Goal: Task Accomplishment & Management: Manage account settings

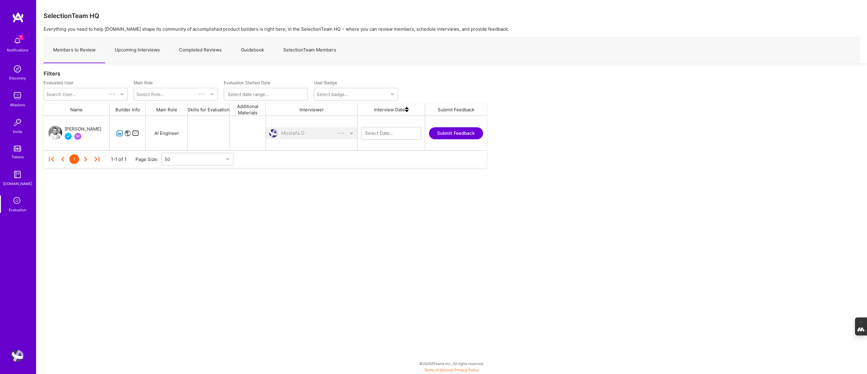
scroll to position [35, 443]
click at [141, 52] on link "Upcoming Interviews" at bounding box center [137, 50] width 64 height 26
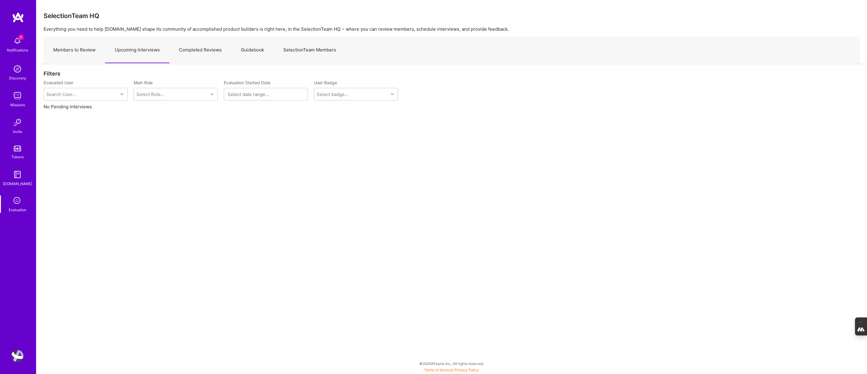
click at [196, 51] on link "Completed Reviews" at bounding box center [200, 50] width 62 height 26
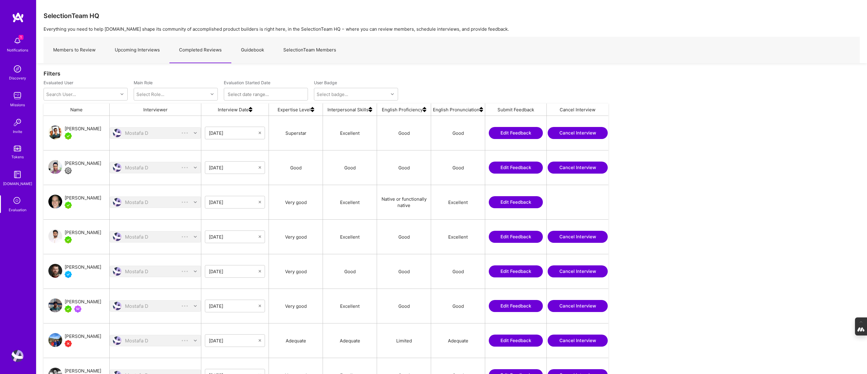
scroll to position [310, 565]
click at [134, 51] on link "Upcoming Interviews" at bounding box center [137, 50] width 64 height 26
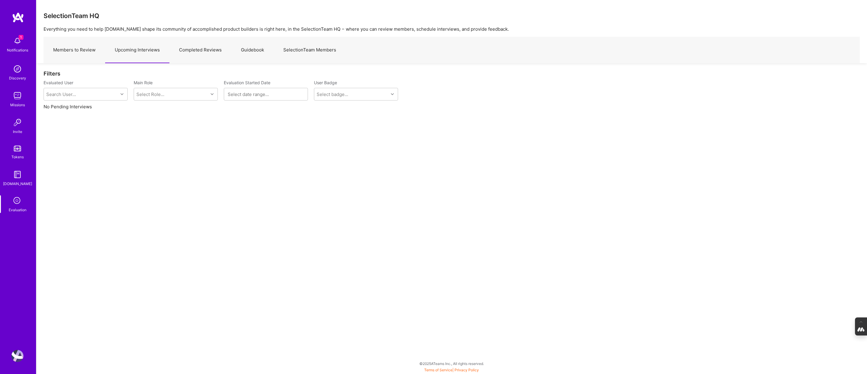
click at [14, 358] on img at bounding box center [17, 355] width 12 height 12
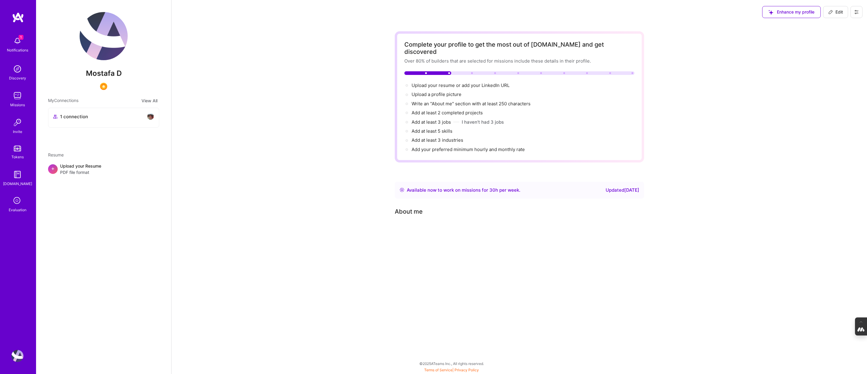
click at [856, 13] on icon at bounding box center [856, 12] width 5 height 5
click at [844, 24] on button "Settings" at bounding box center [840, 25] width 45 height 15
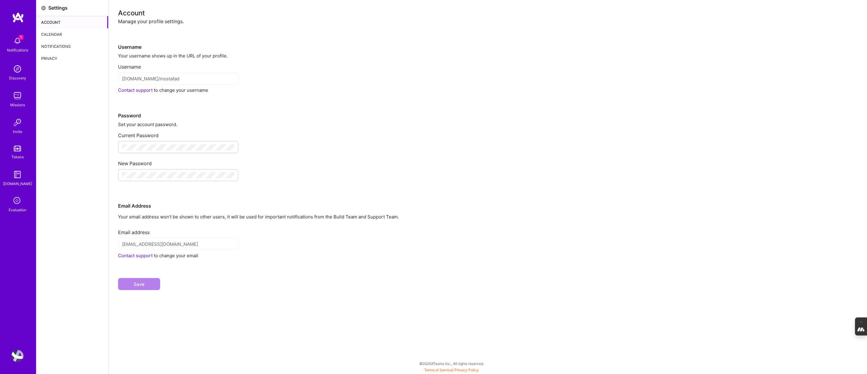
click at [54, 36] on div "Calendar" at bounding box center [72, 34] width 72 height 12
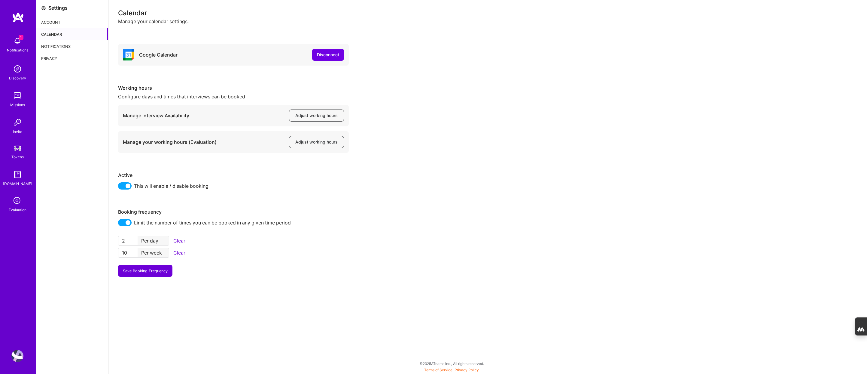
click at [16, 353] on img at bounding box center [17, 355] width 12 height 12
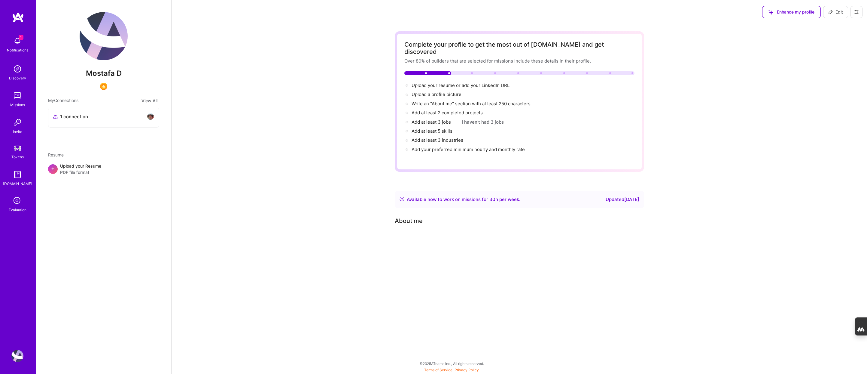
click at [859, 14] on icon at bounding box center [856, 12] width 5 height 5
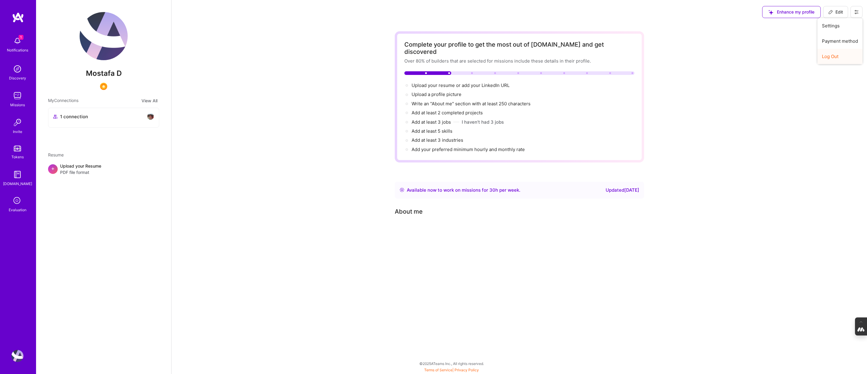
click at [837, 59] on button "Log Out" at bounding box center [840, 56] width 45 height 15
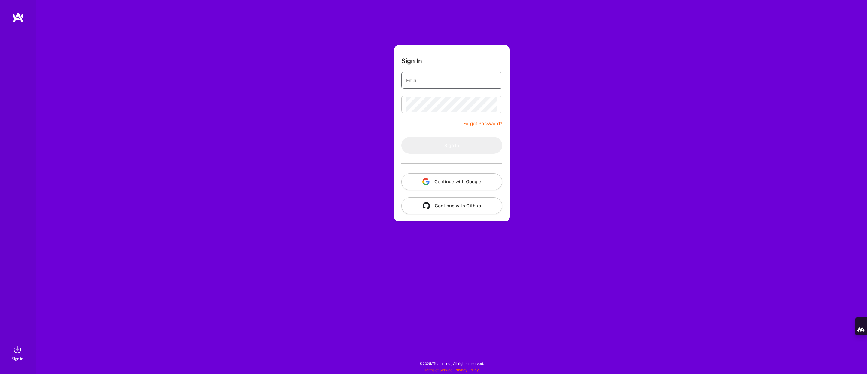
click at [422, 84] on input "email" at bounding box center [451, 80] width 91 height 15
type input "tanya@a.team"
click at [458, 183] on button "Continue with Google" at bounding box center [451, 181] width 101 height 17
